Goal: Task Accomplishment & Management: Manage account settings

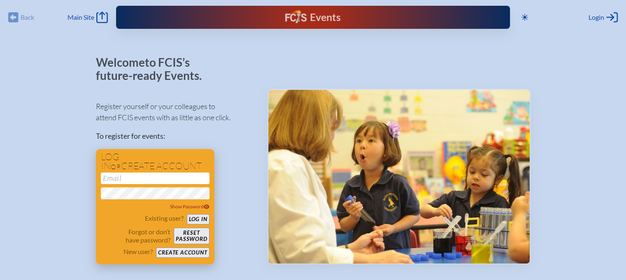
type input "[EMAIL_ADDRESS][DOMAIN_NAME]"
click at [198, 217] on button "Log in" at bounding box center [198, 219] width 23 height 10
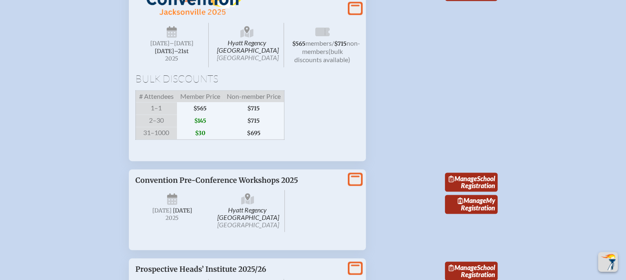
scroll to position [1276, 0]
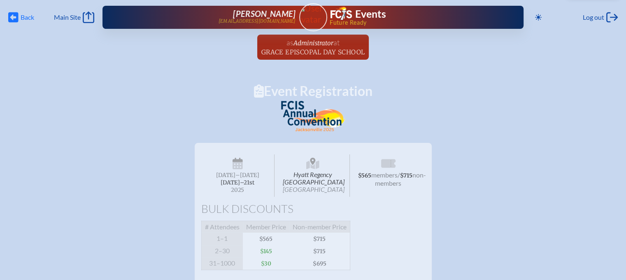
click at [14, 15] on icon at bounding box center [13, 17] width 10 height 10
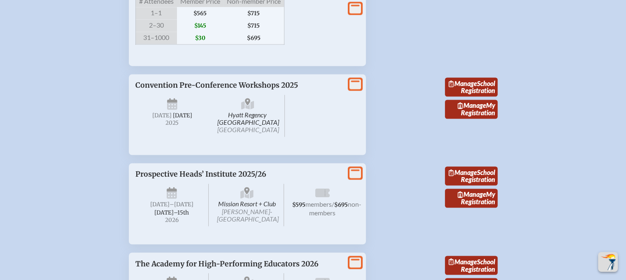
scroll to position [1358, 0]
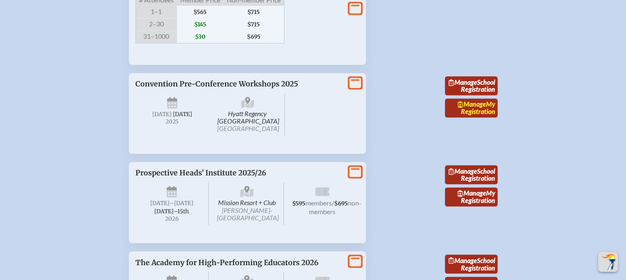
click at [471, 117] on link "Manage My Registration" at bounding box center [471, 107] width 53 height 19
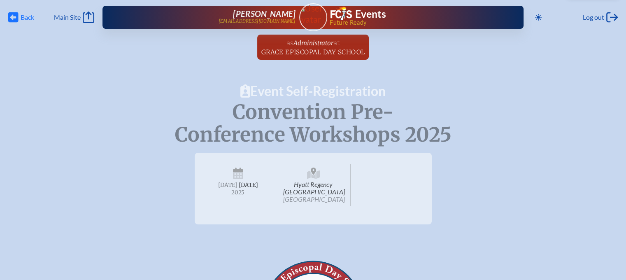
click at [14, 15] on icon "Back" at bounding box center [13, 18] width 10 height 12
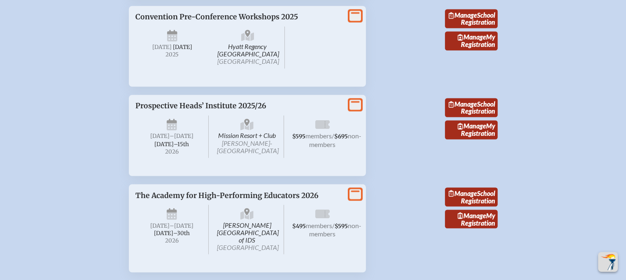
scroll to position [1423, 0]
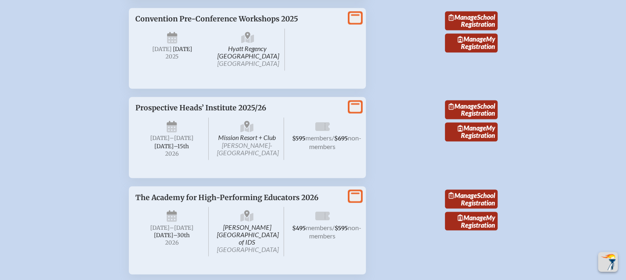
click at [355, 23] on icon at bounding box center [355, 18] width 12 height 10
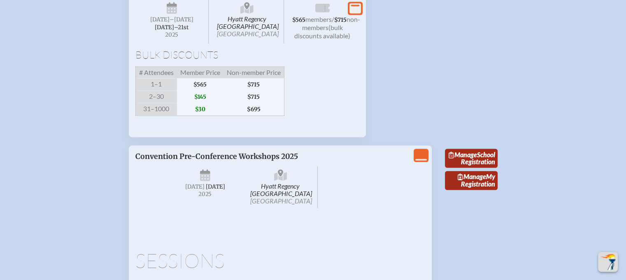
scroll to position [1217, 0]
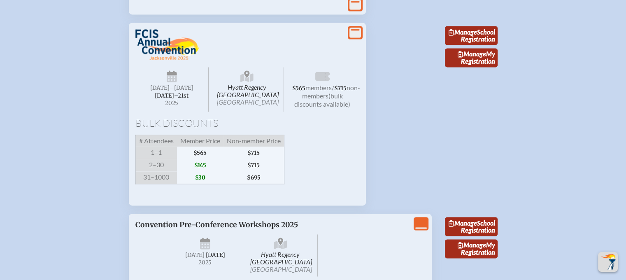
click at [357, 38] on icon "View More" at bounding box center [355, 33] width 12 height 12
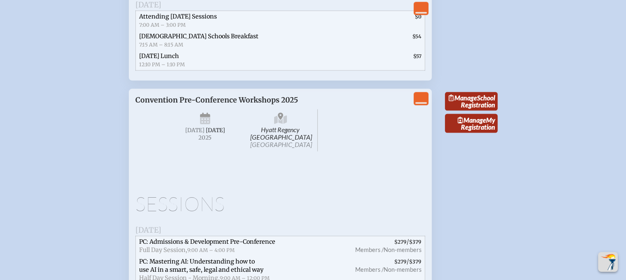
scroll to position [1752, 0]
